Goal: Task Accomplishment & Management: Complete application form

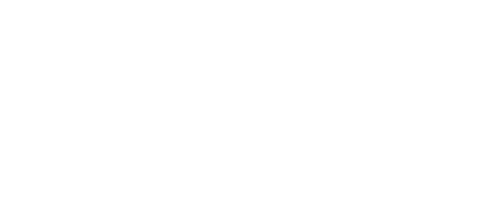
drag, startPoint x: 481, startPoint y: 18, endPoint x: 484, endPoint y: 27, distance: 8.8
click at [0, 0] on html at bounding box center [0, 0] width 0 height 0
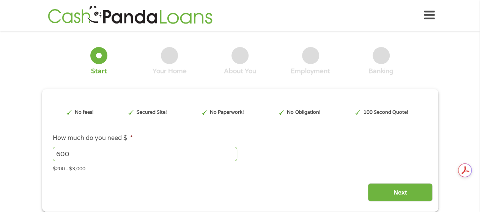
drag, startPoint x: 484, startPoint y: 13, endPoint x: 484, endPoint y: 25, distance: 11.4
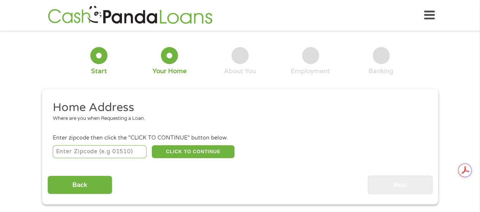
click at [103, 151] on input "number" at bounding box center [100, 151] width 94 height 13
type input "97221"
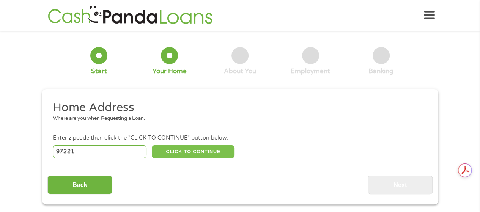
click at [183, 154] on button "CLICK TO CONTINUE" at bounding box center [193, 151] width 83 height 13
type input "97221"
type input "[GEOGRAPHIC_DATA]"
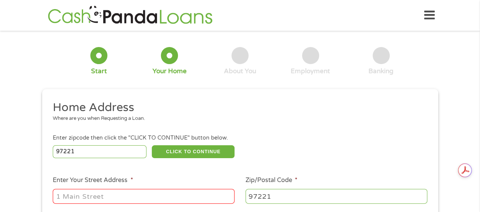
click at [114, 197] on input "Enter Your Street Address *" at bounding box center [144, 196] width 182 height 14
type input "[STREET_ADDRESS]"
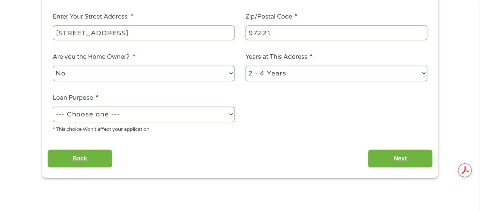
scroll to position [178, 0]
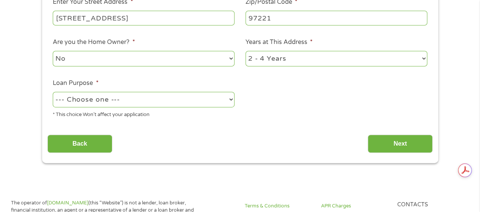
click at [234, 100] on select "--- Choose one --- Pay Bills Debt Consolidation Home Improvement Major Purchase…" at bounding box center [144, 100] width 182 height 16
select select "other"
click at [53, 92] on select "--- Choose one --- Pay Bills Debt Consolidation Home Improvement Major Purchase…" at bounding box center [144, 100] width 182 height 16
click at [426, 57] on select "1 Year or less 1 - 2 Years 2 - 4 Years Over 4 Years" at bounding box center [336, 59] width 182 height 16
select select "60months"
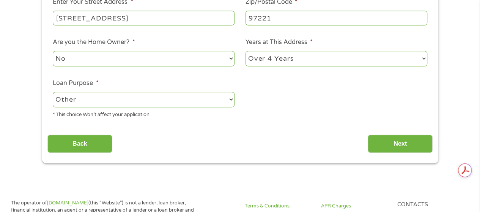
click at [245, 51] on select "1 Year or less 1 - 2 Years 2 - 4 Years Over 4 Years" at bounding box center [336, 59] width 182 height 16
click at [418, 143] on input "Next" at bounding box center [400, 144] width 65 height 19
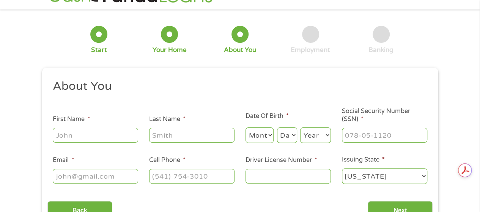
scroll to position [0, 0]
